Goal: Navigation & Orientation: Find specific page/section

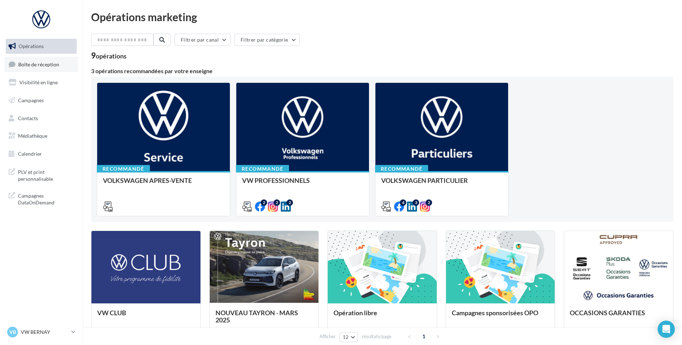
click at [51, 57] on link "Boîte de réception" at bounding box center [41, 64] width 74 height 15
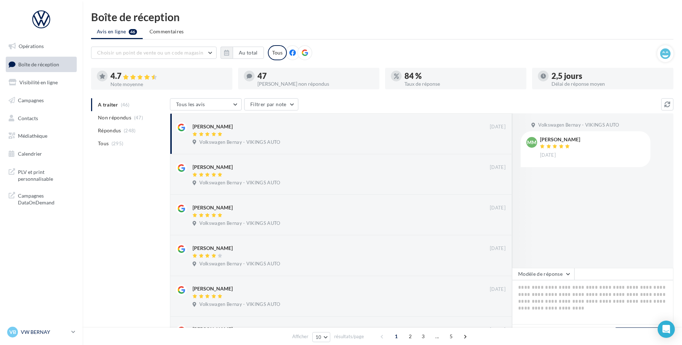
click at [56, 331] on p "VW BERNAY" at bounding box center [45, 331] width 48 height 7
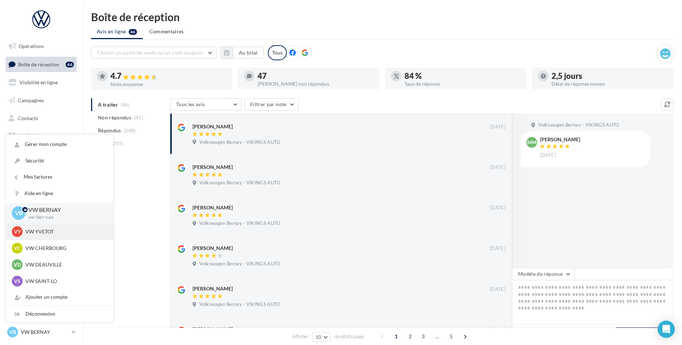
click at [50, 234] on p "VW YVETOT" at bounding box center [64, 231] width 79 height 7
